Goal: Register for event/course

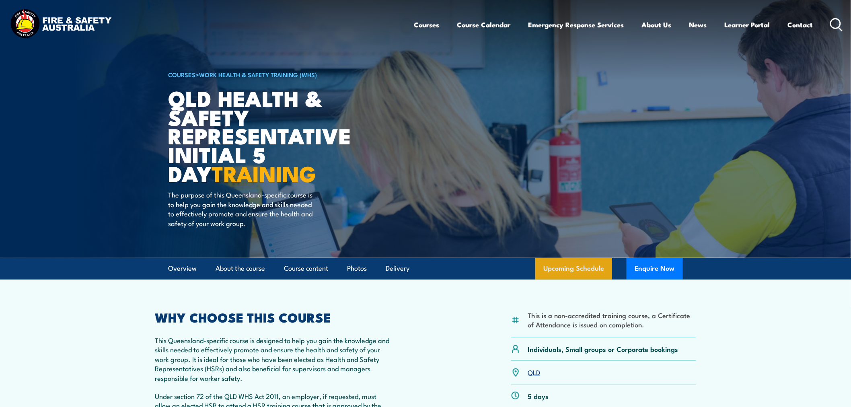
click at [570, 274] on link "Upcoming Schedule" at bounding box center [573, 269] width 77 height 22
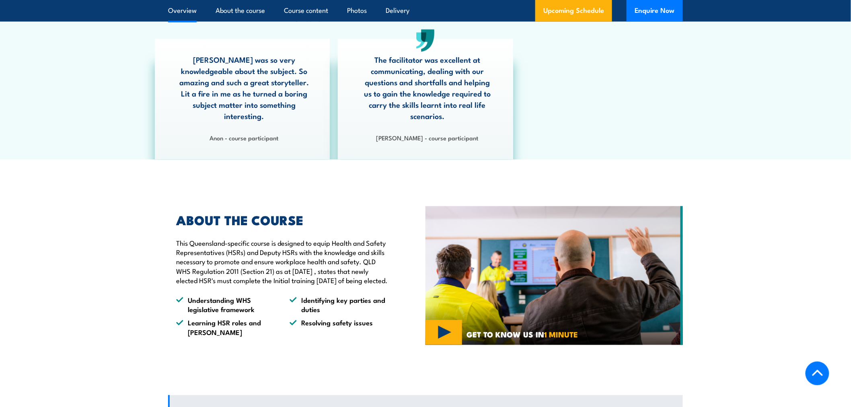
scroll to position [179, 0]
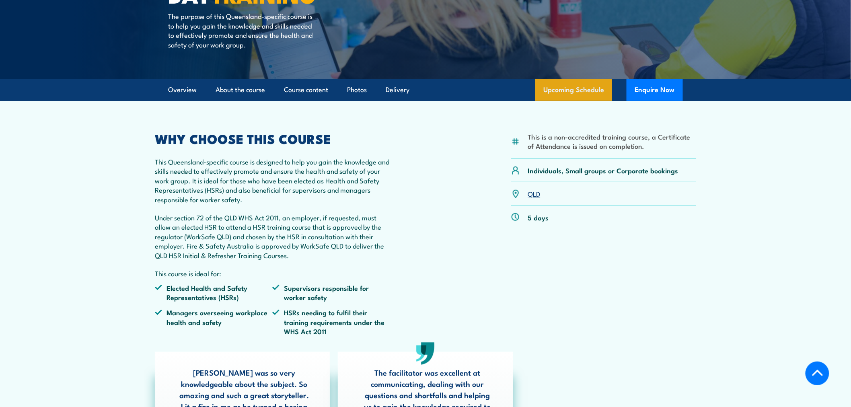
click at [561, 86] on link "Upcoming Schedule" at bounding box center [573, 90] width 77 height 22
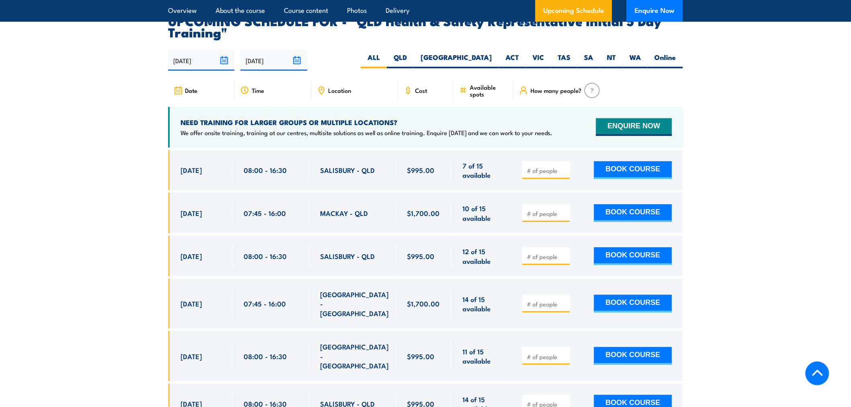
scroll to position [1433, 0]
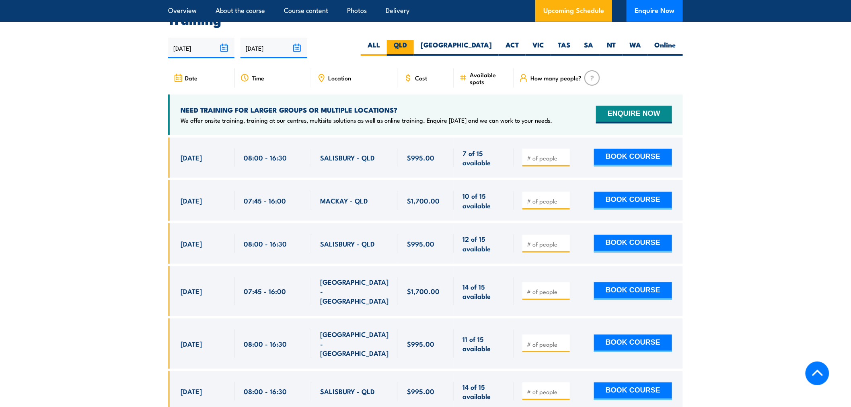
click at [414, 41] on label "QLD" at bounding box center [400, 48] width 27 height 16
click at [412, 41] on input "QLD" at bounding box center [409, 42] width 5 height 5
radio input "true"
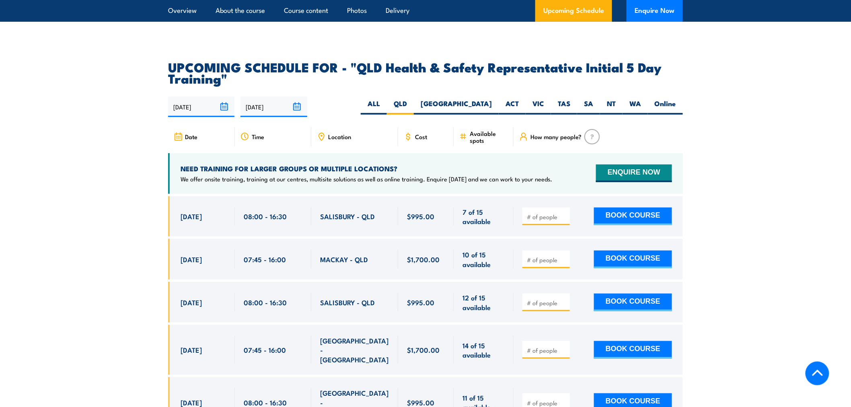
scroll to position [1344, 0]
